Goal: Navigation & Orientation: Find specific page/section

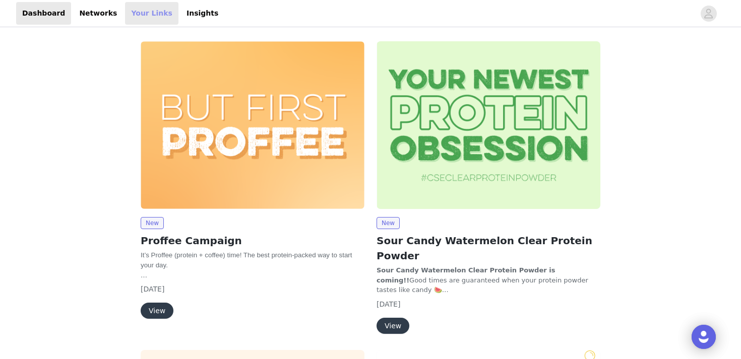
click at [145, 21] on link "Your Links" at bounding box center [151, 13] width 53 height 23
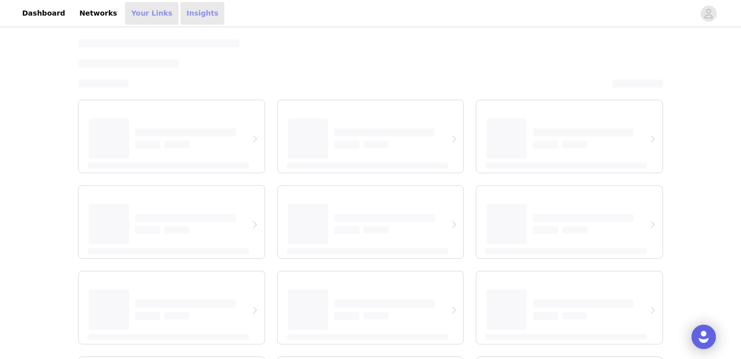
select select "12"
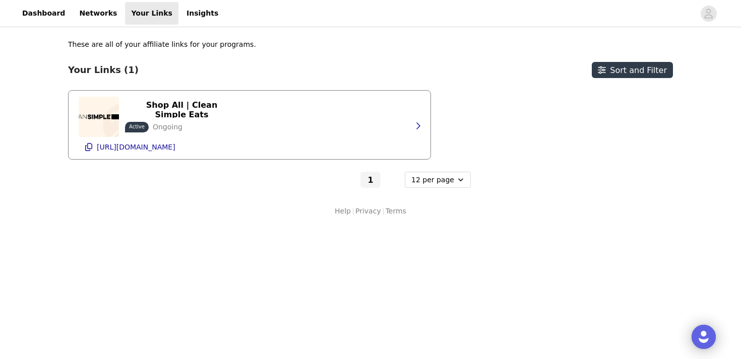
click at [172, 131] on p "Ongoing" at bounding box center [168, 127] width 30 height 11
click at [417, 130] on icon "button" at bounding box center [418, 126] width 8 height 8
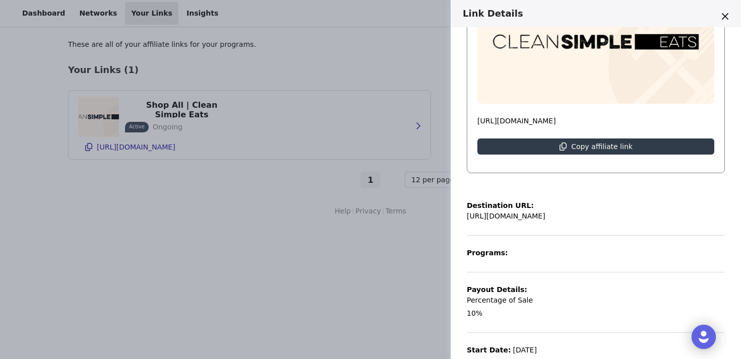
scroll to position [158, 0]
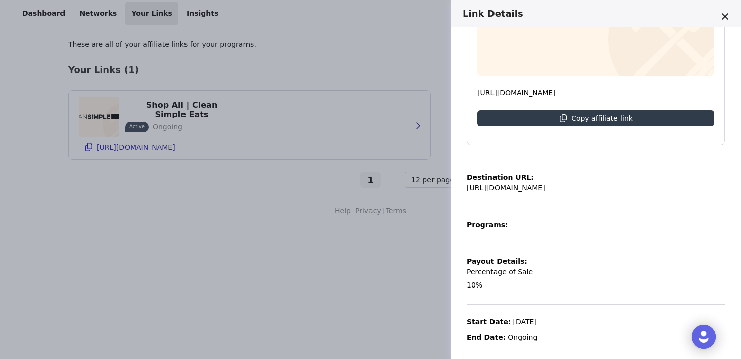
click at [204, 259] on div "Link Details Shop All | Clean Simple Eats Active Ongoing [URL][DOMAIN_NAME] Cop…" at bounding box center [370, 179] width 741 height 359
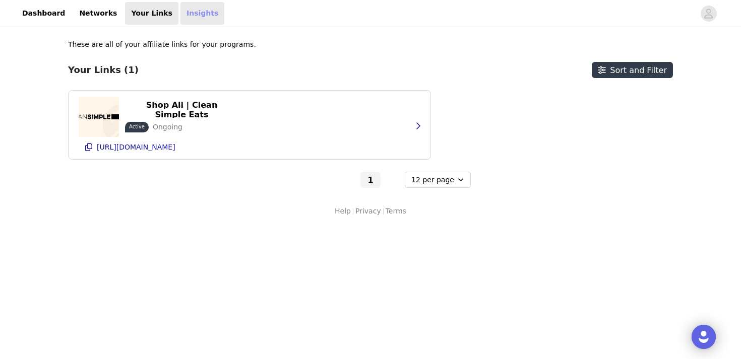
click at [190, 15] on link "Insights" at bounding box center [202, 13] width 44 height 23
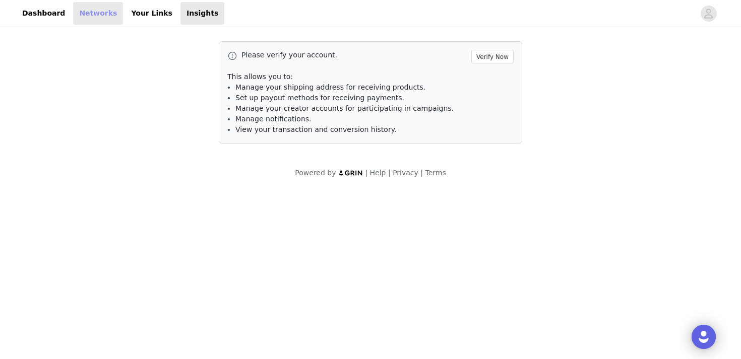
click at [81, 13] on link "Networks" at bounding box center [98, 13] width 50 height 23
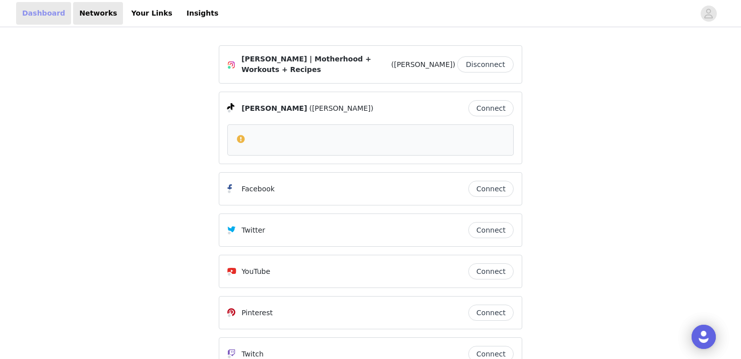
click at [43, 13] on link "Dashboard" at bounding box center [43, 13] width 55 height 23
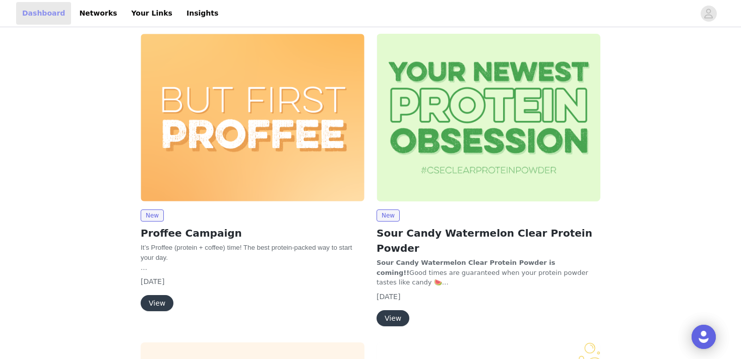
scroll to position [8, 0]
click at [702, 18] on span "button" at bounding box center [708, 14] width 16 height 16
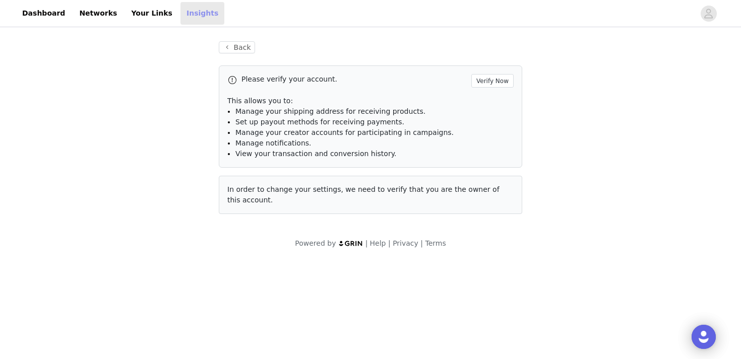
click at [180, 12] on link "Insights" at bounding box center [202, 13] width 44 height 23
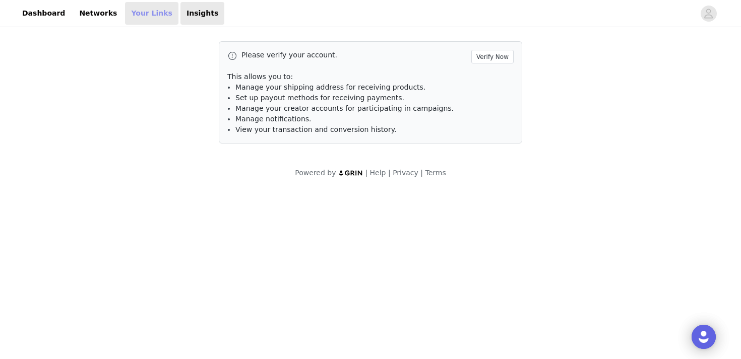
click at [132, 13] on link "Your Links" at bounding box center [151, 13] width 53 height 23
select select "12"
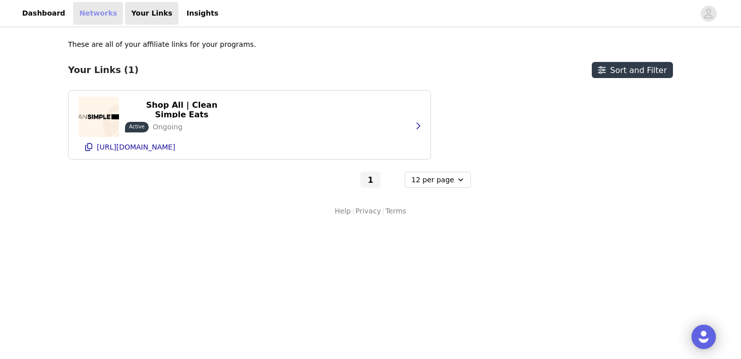
click at [86, 4] on link "Networks" at bounding box center [98, 13] width 50 height 23
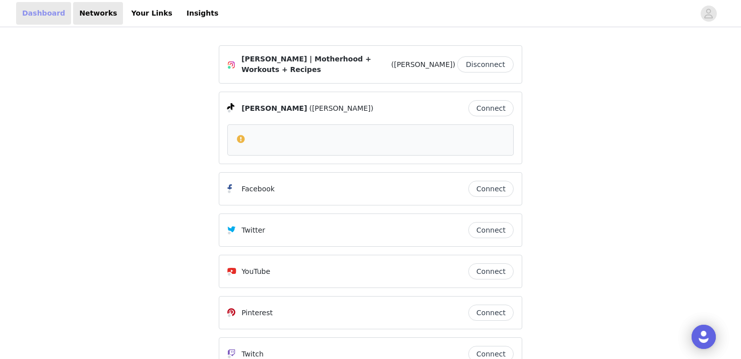
click at [31, 14] on link "Dashboard" at bounding box center [43, 13] width 55 height 23
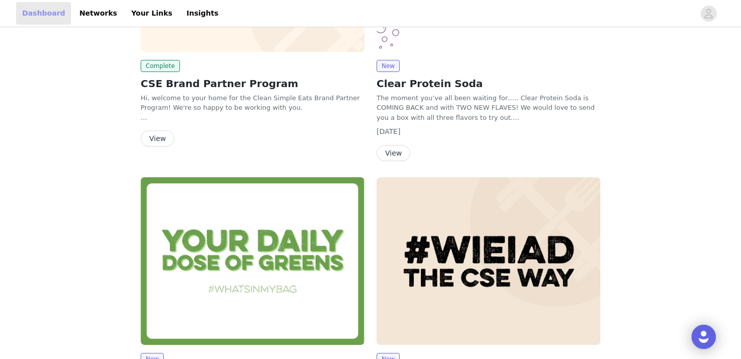
scroll to position [479, 0]
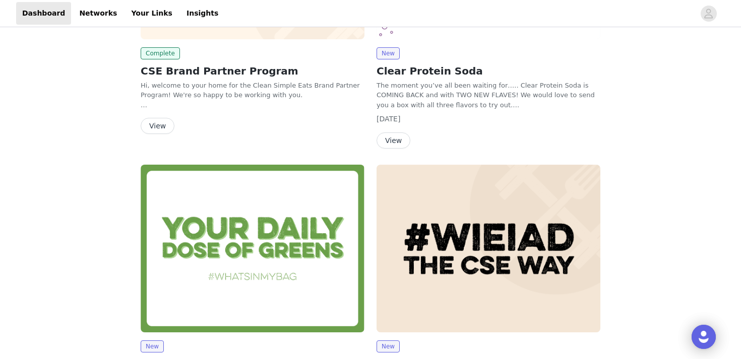
click at [157, 118] on button "View" at bounding box center [158, 126] width 34 height 16
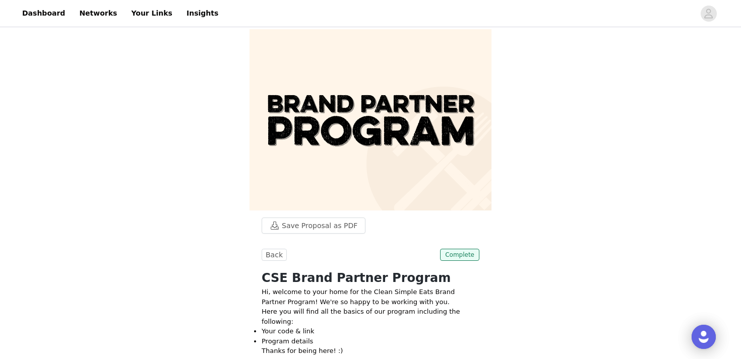
scroll to position [53, 0]
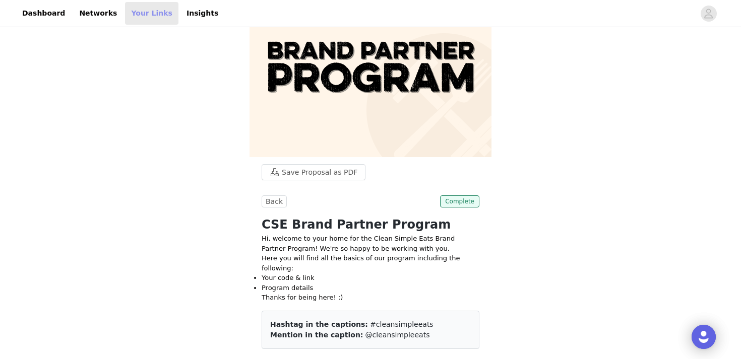
click at [150, 8] on link "Your Links" at bounding box center [151, 13] width 53 height 23
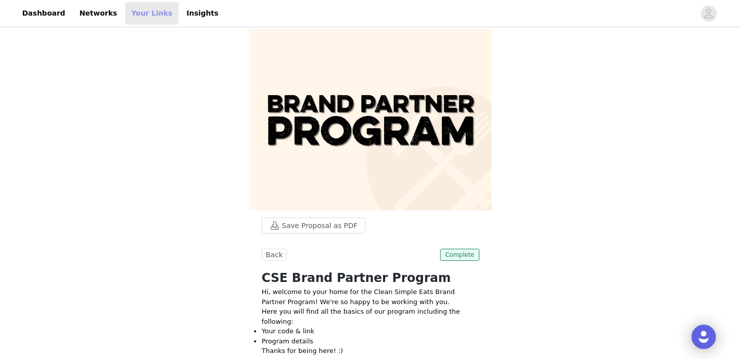
select select "12"
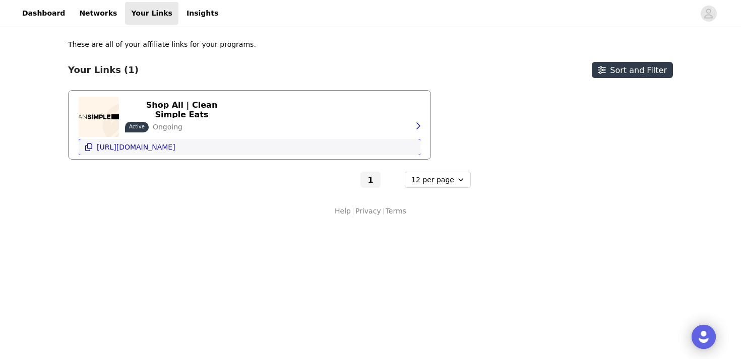
click at [147, 147] on p "[URL][DOMAIN_NAME]" at bounding box center [136, 147] width 79 height 8
click at [180, 17] on link "Insights" at bounding box center [202, 13] width 44 height 23
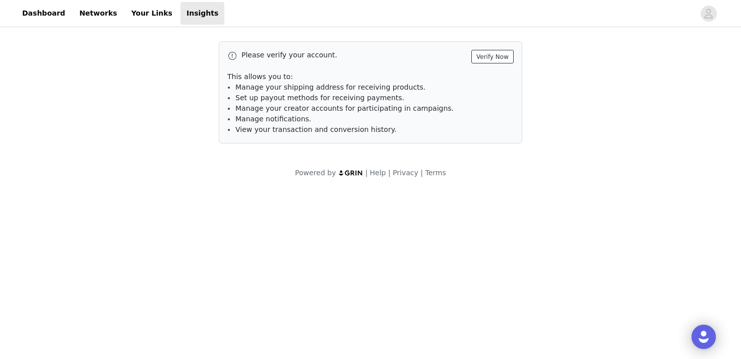
click at [497, 58] on button "Verify Now" at bounding box center [492, 57] width 42 height 14
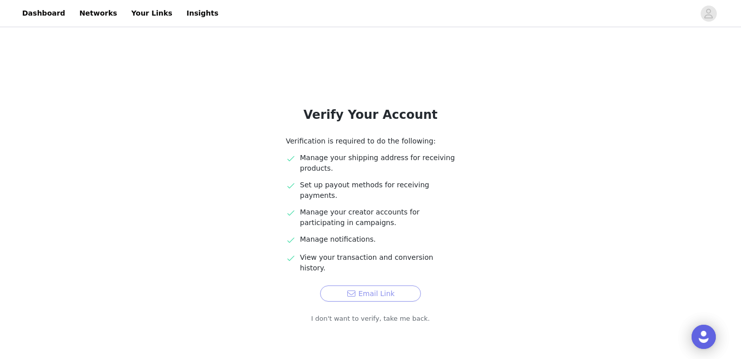
click at [374, 286] on button "Email Link" at bounding box center [370, 294] width 101 height 16
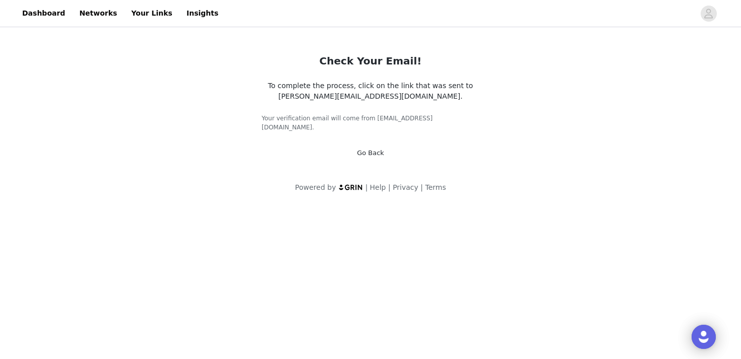
click at [88, 26] on header "Dashboard Networks Your Links Insights" at bounding box center [370, 13] width 741 height 27
click at [88, 13] on link "Networks" at bounding box center [98, 13] width 50 height 23
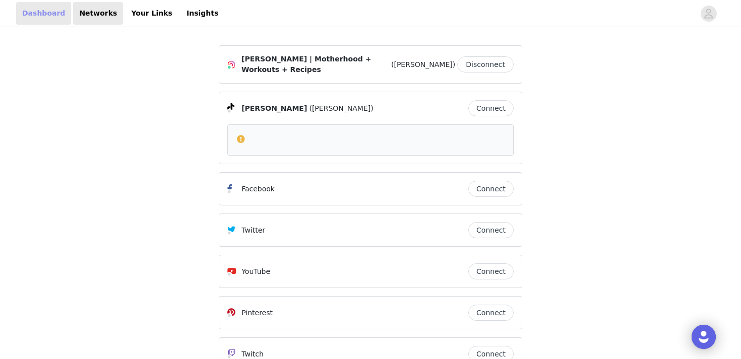
click at [29, 15] on link "Dashboard" at bounding box center [43, 13] width 55 height 23
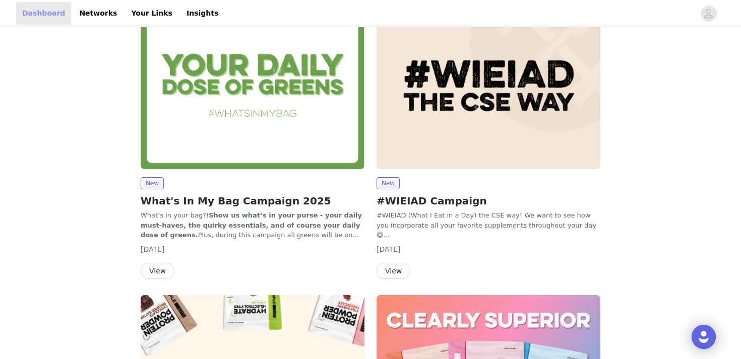
scroll to position [642, 0]
click at [399, 263] on button "View" at bounding box center [393, 271] width 34 height 16
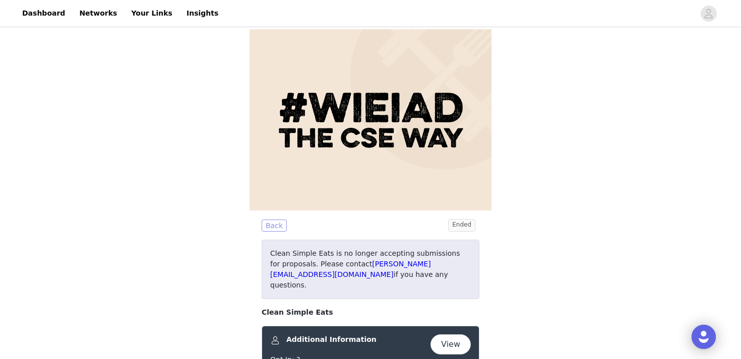
click at [273, 228] on button "Back" at bounding box center [274, 226] width 25 height 12
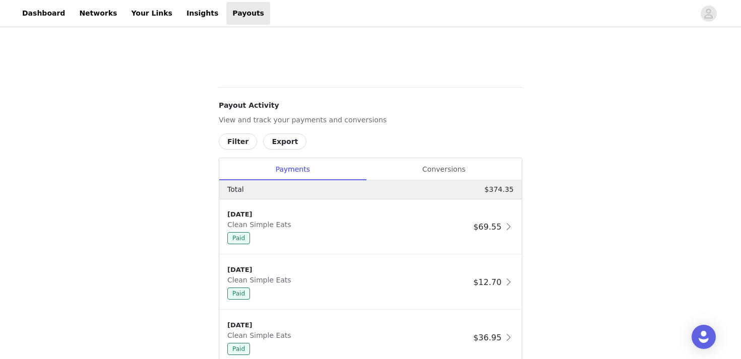
scroll to position [474, 0]
click at [441, 171] on div "Conversions" at bounding box center [444, 169] width 156 height 23
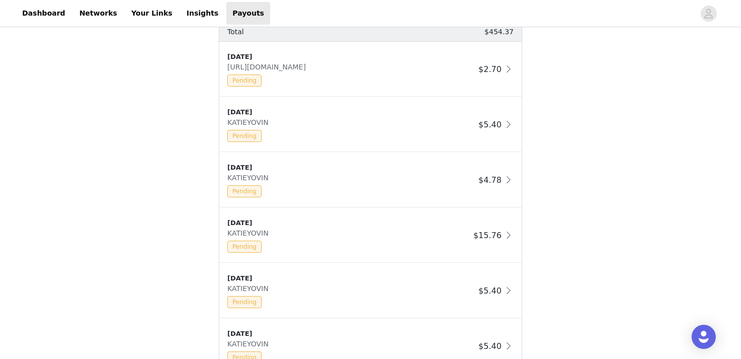
scroll to position [633, 0]
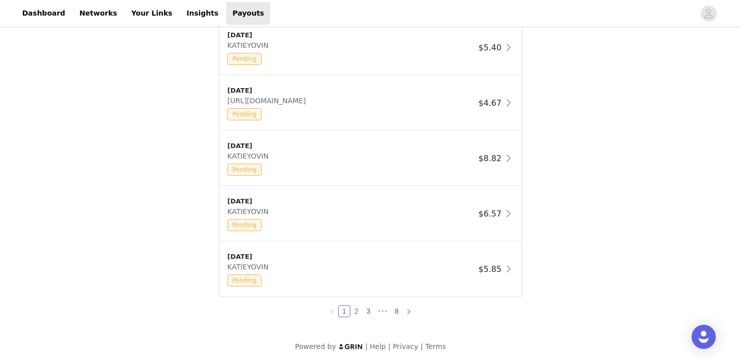
click at [353, 314] on link "2" at bounding box center [356, 311] width 11 height 11
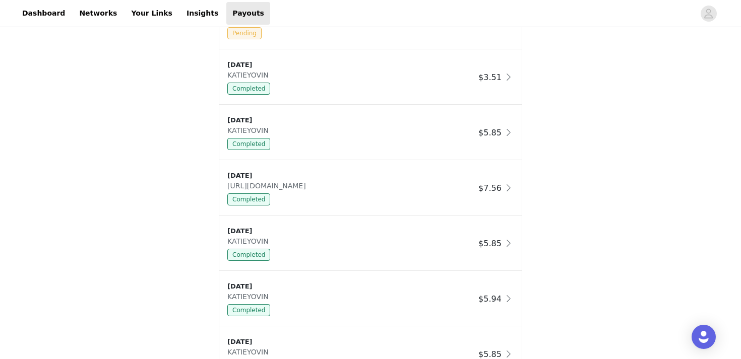
scroll to position [935, 0]
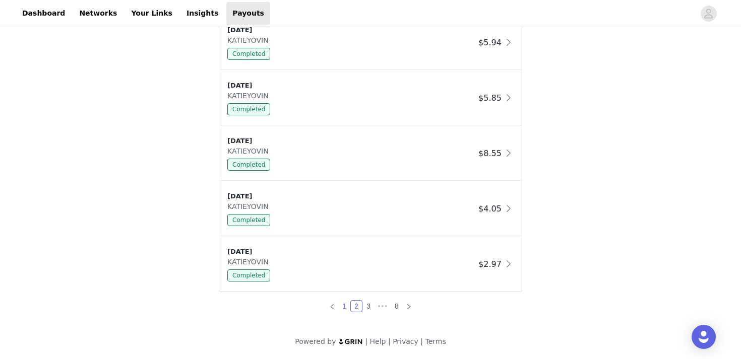
click at [346, 307] on link "1" at bounding box center [344, 306] width 11 height 11
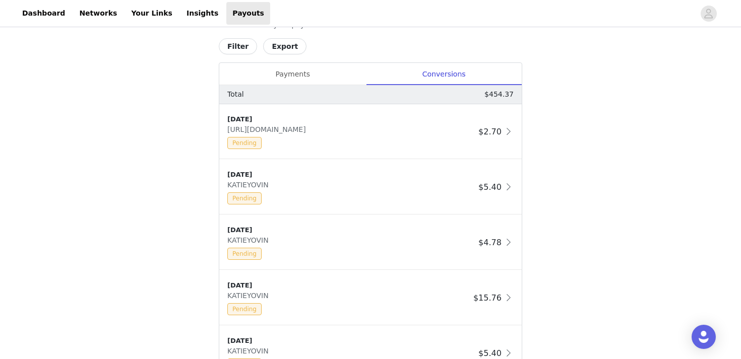
scroll to position [566, 0]
